Goal: Task Accomplishment & Management: Use online tool/utility

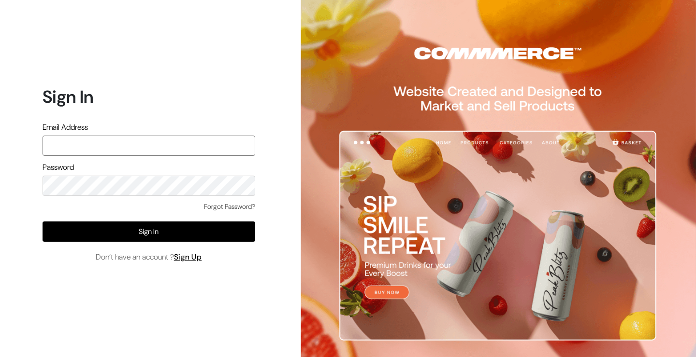
click at [119, 146] on input "text" at bounding box center [149, 146] width 213 height 20
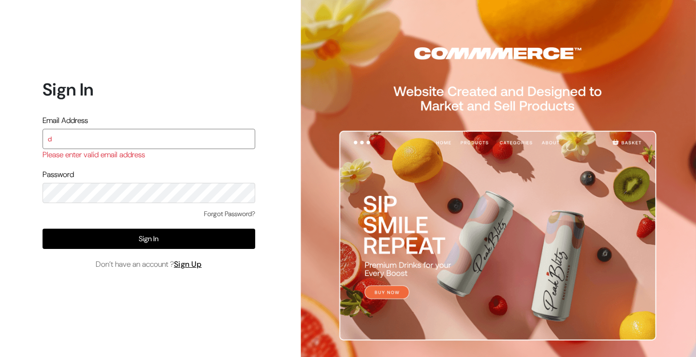
type input "demo@outdocart.in"
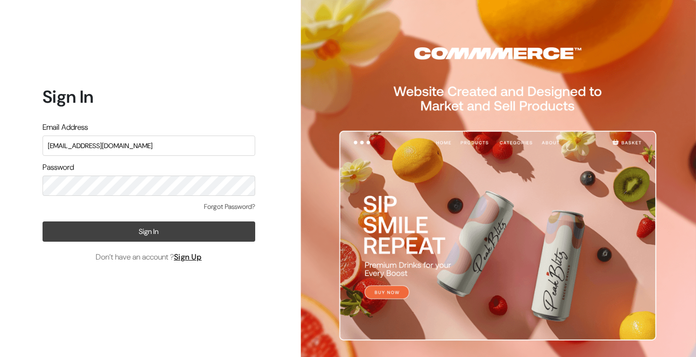
click at [129, 231] on button "Sign In" at bounding box center [149, 232] width 213 height 20
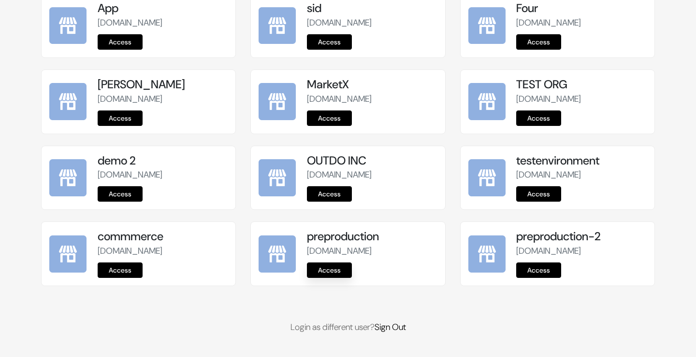
scroll to position [1220, 0]
click at [341, 270] on link "Access" at bounding box center [329, 270] width 45 height 15
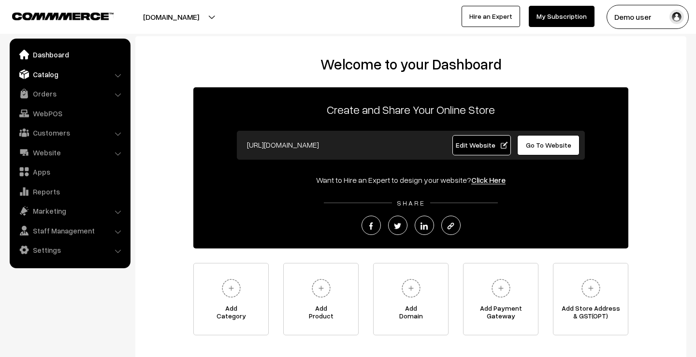
click at [54, 75] on link "Catalog" at bounding box center [69, 74] width 115 height 17
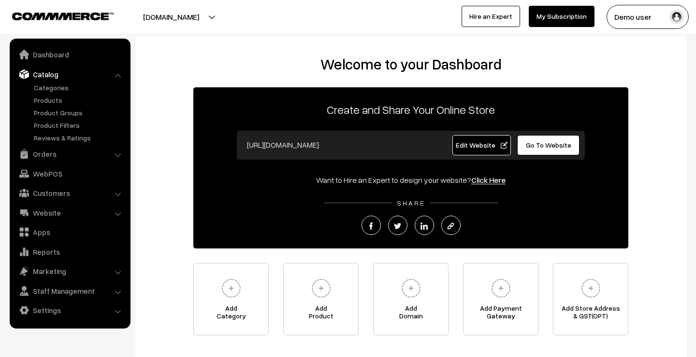
click at [84, 74] on link "Catalog" at bounding box center [69, 74] width 115 height 17
click at [59, 99] on link "Products" at bounding box center [79, 100] width 96 height 10
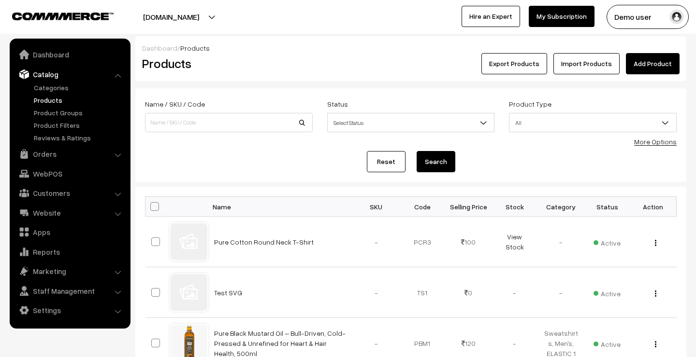
click at [156, 208] on span at bounding box center [154, 206] width 9 height 9
click at [152, 208] on input "checkbox" at bounding box center [148, 206] width 6 height 6
checkbox input "true"
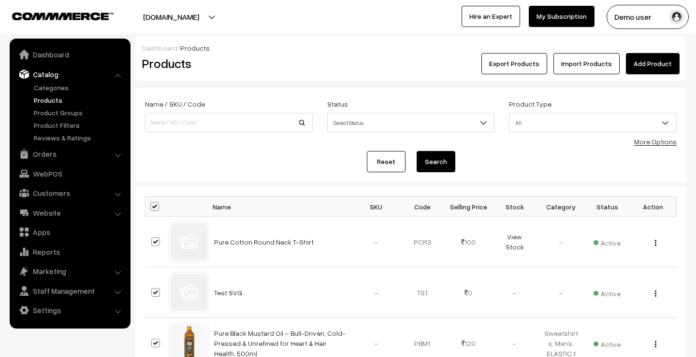
checkbox input "true"
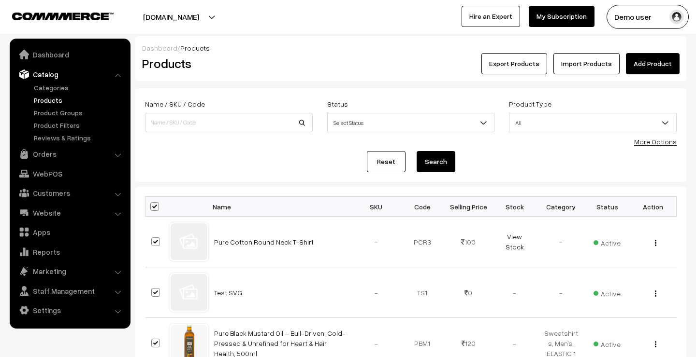
checkbox input "true"
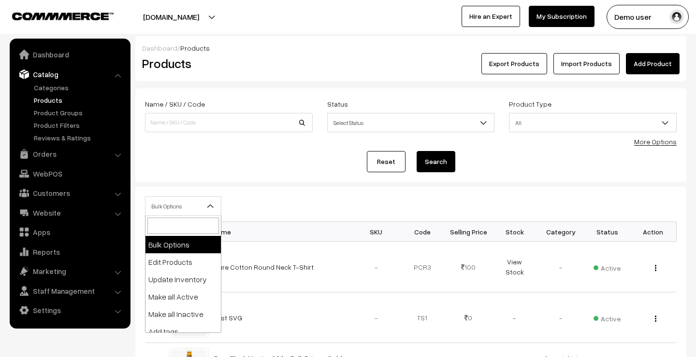
click at [202, 207] on span "Bulk Options" at bounding box center [182, 206] width 75 height 17
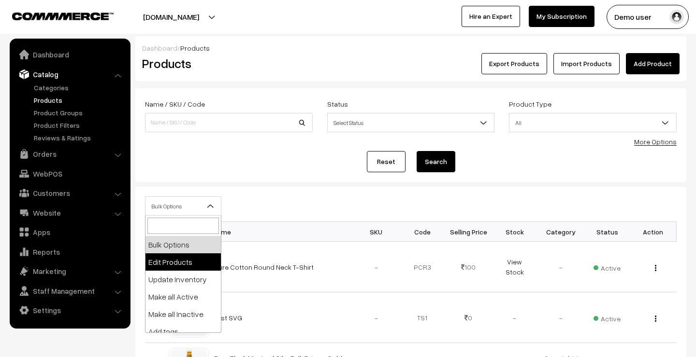
select select "editProduct"
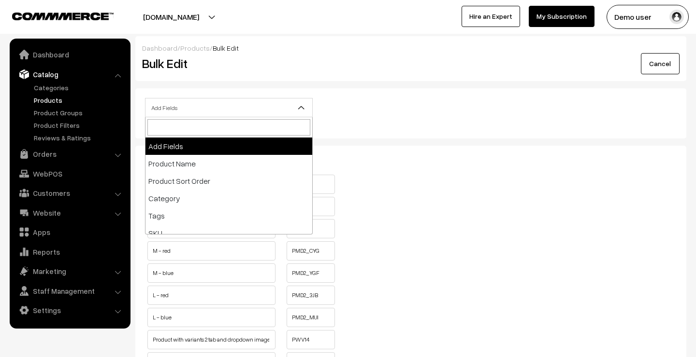
click at [214, 103] on span "Add Fields" at bounding box center [228, 108] width 167 height 17
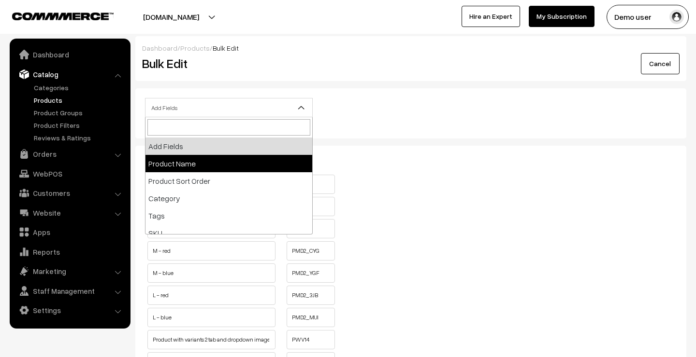
select select "name"
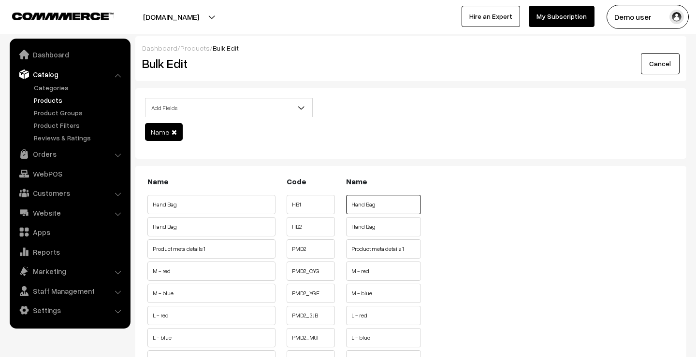
click at [389, 205] on input "Hand Bag" at bounding box center [383, 204] width 75 height 19
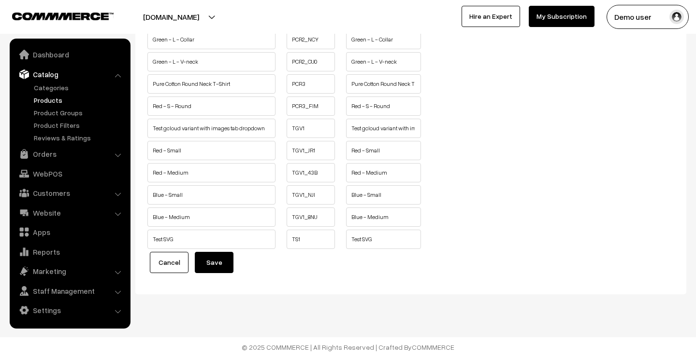
scroll to position [965, 0]
type input "Hand Bag1"
click at [218, 262] on button "Save" at bounding box center [214, 262] width 39 height 21
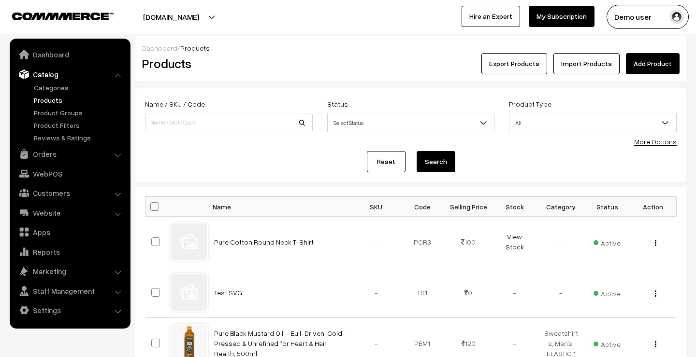
click at [153, 209] on span at bounding box center [154, 206] width 9 height 9
click at [152, 209] on input "checkbox" at bounding box center [148, 206] width 6 height 6
checkbox input "true"
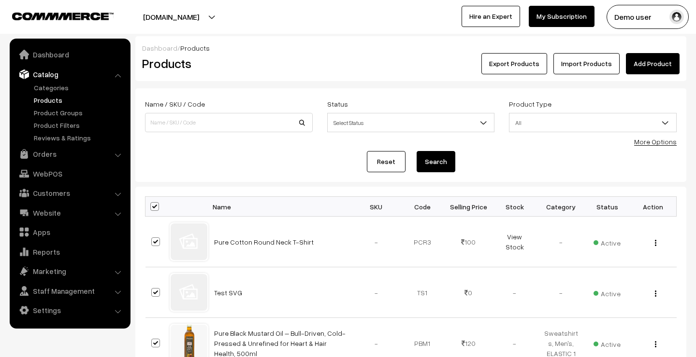
checkbox input "true"
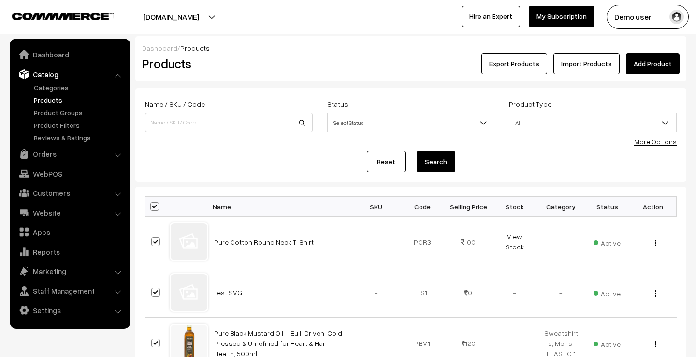
checkbox input "true"
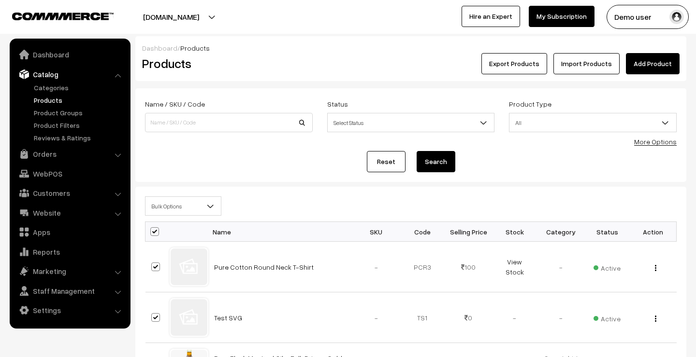
click at [189, 213] on span "Bulk Options" at bounding box center [182, 206] width 75 height 17
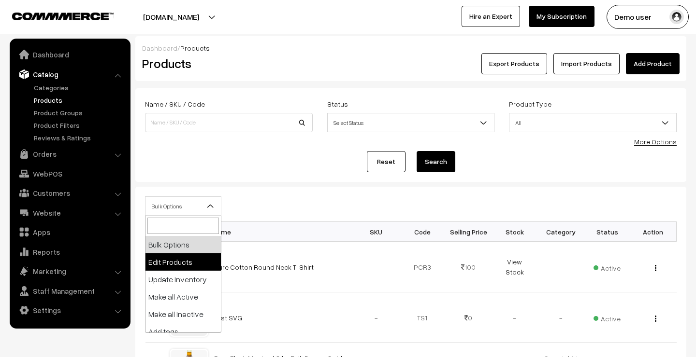
select select "editProduct"
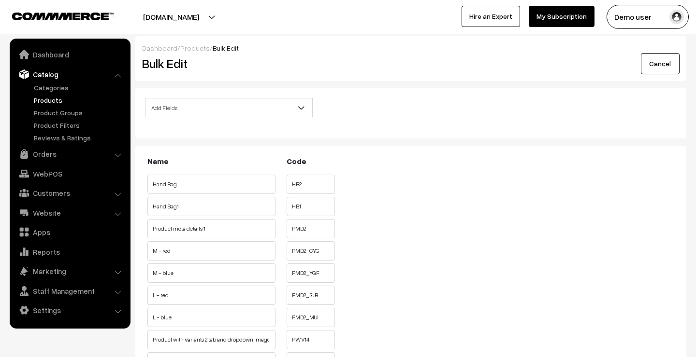
click at [300, 182] on input "HB2" at bounding box center [310, 184] width 48 height 19
click at [229, 187] on input "Hand Bag" at bounding box center [211, 184] width 128 height 19
drag, startPoint x: 183, startPoint y: 244, endPoint x: 361, endPoint y: 336, distance: 200.3
click at [264, 274] on input "M - blue" at bounding box center [211, 273] width 128 height 19
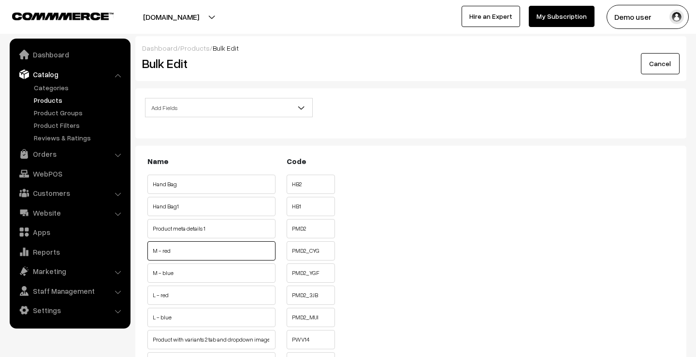
click at [211, 259] on input "M - red" at bounding box center [211, 251] width 128 height 19
drag, startPoint x: 196, startPoint y: 171, endPoint x: 296, endPoint y: 182, distance: 101.1
drag, startPoint x: 176, startPoint y: 202, endPoint x: 176, endPoint y: 188, distance: 14.0
click at [176, 201] on input "Hand Bag1" at bounding box center [211, 206] width 128 height 19
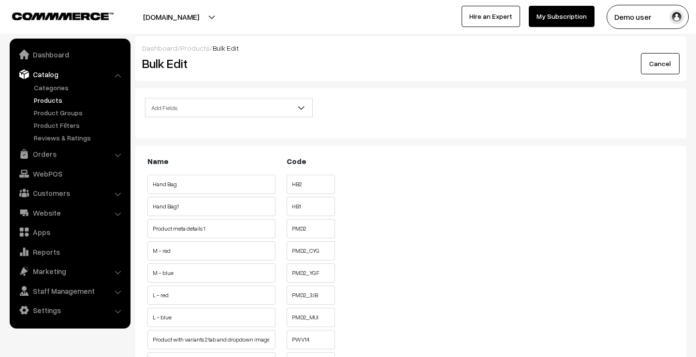
click at [176, 185] on input "Hand Bag" at bounding box center [211, 184] width 128 height 19
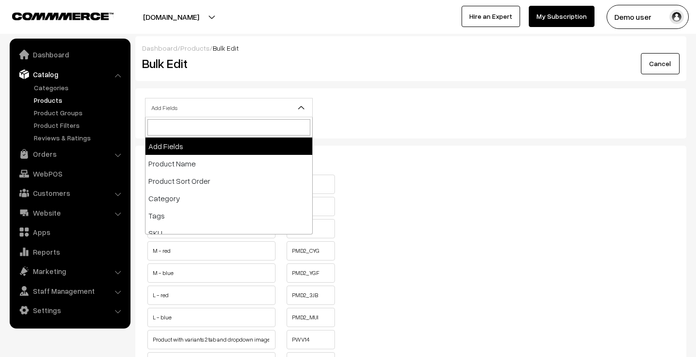
click at [221, 109] on span "Add Fields" at bounding box center [228, 108] width 167 height 17
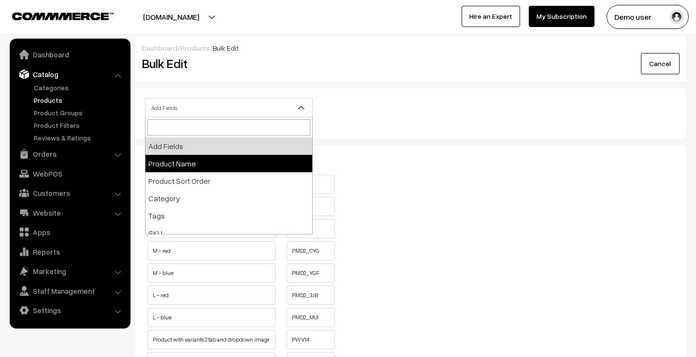
select select "name"
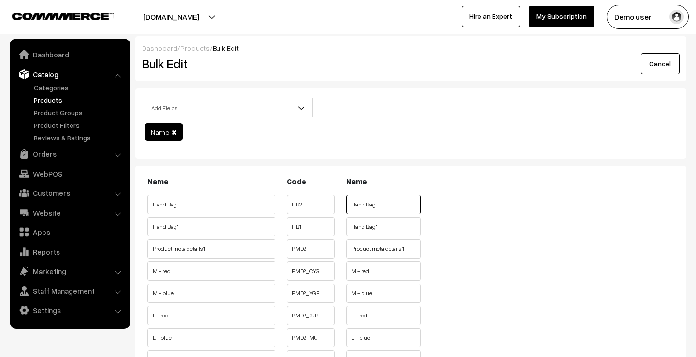
click at [394, 207] on input "Hand Bag" at bounding box center [383, 204] width 75 height 19
click at [237, 205] on input "Hand Bag" at bounding box center [211, 204] width 128 height 19
click at [163, 203] on input "Hand Bag" at bounding box center [211, 204] width 128 height 19
click at [381, 201] on input "Hand Bag" at bounding box center [383, 204] width 75 height 19
click at [379, 225] on input "Hand Bag1" at bounding box center [383, 226] width 75 height 19
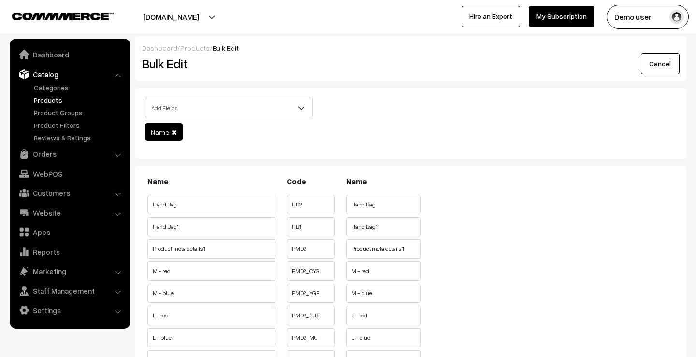
click at [317, 222] on input "HB1" at bounding box center [310, 226] width 48 height 19
click at [364, 243] on input "Product meta details 1" at bounding box center [383, 249] width 75 height 19
click at [383, 203] on input "Hand Bag" at bounding box center [383, 204] width 75 height 19
click at [384, 223] on input "Hand Bag1" at bounding box center [383, 226] width 75 height 19
click at [657, 68] on link "Cancel" at bounding box center [660, 63] width 39 height 21
